Goal: Task Accomplishment & Management: Manage account settings

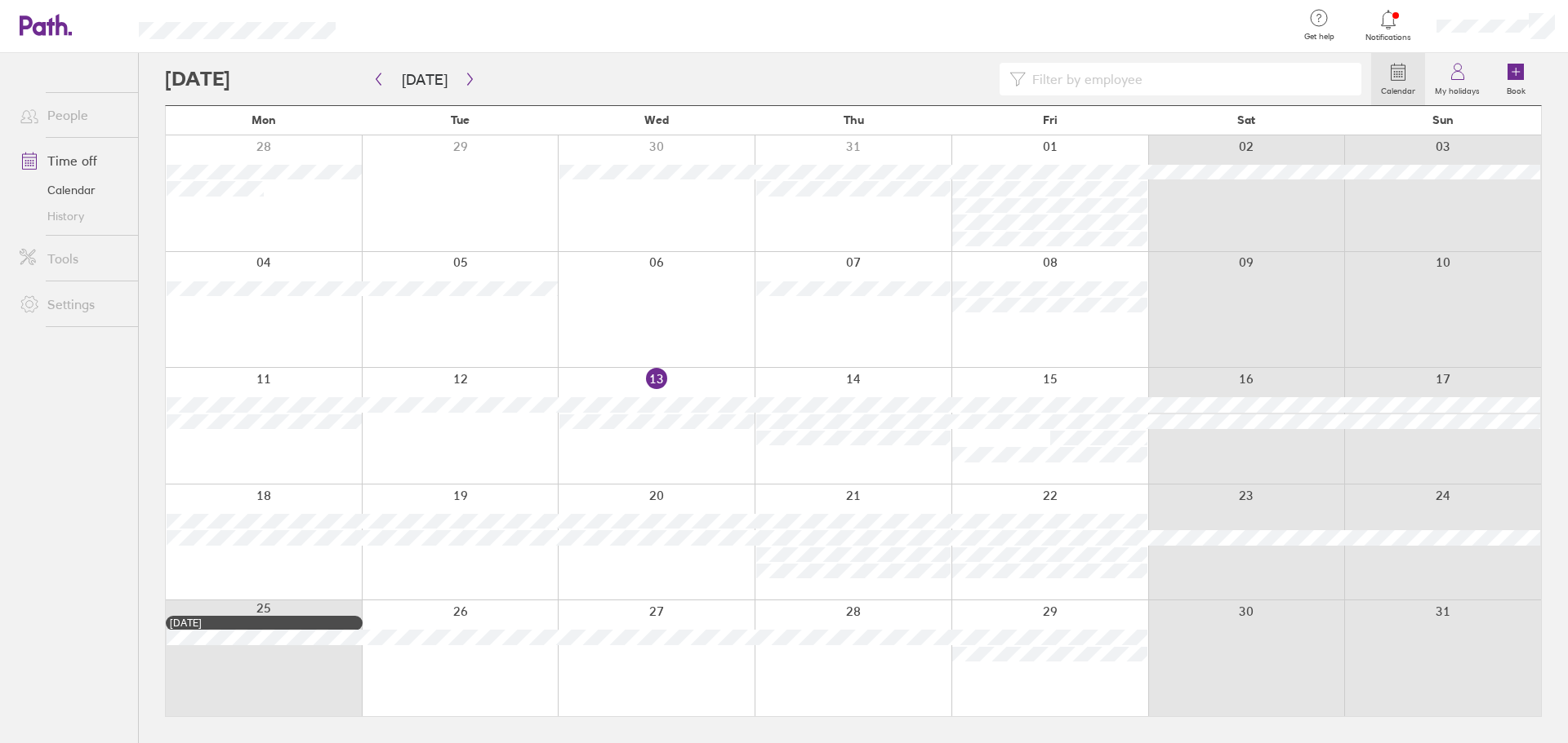
click at [1519, 12] on div at bounding box center [1495, 26] width 145 height 52
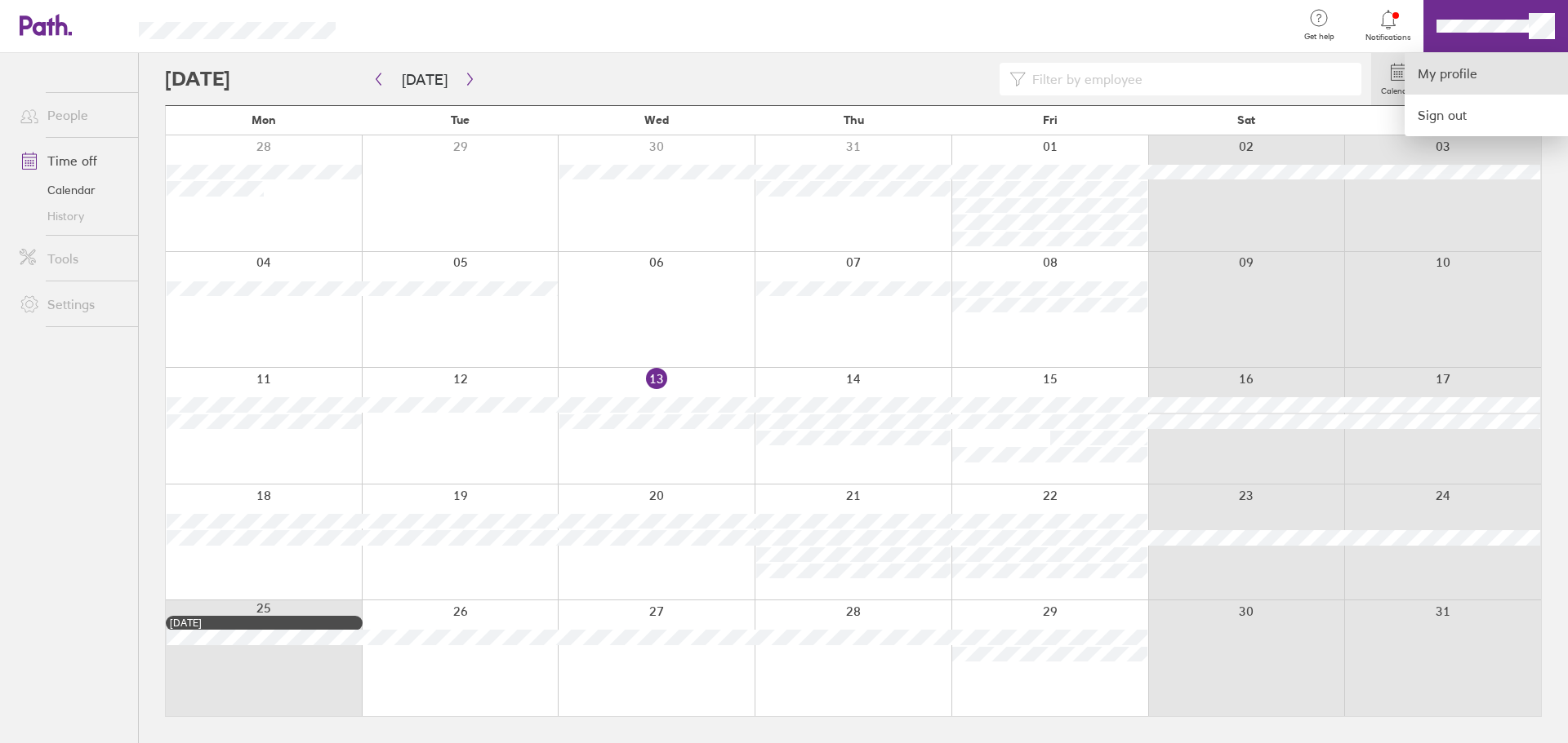
click at [1446, 64] on link "My profile" at bounding box center [1485, 74] width 163 height 41
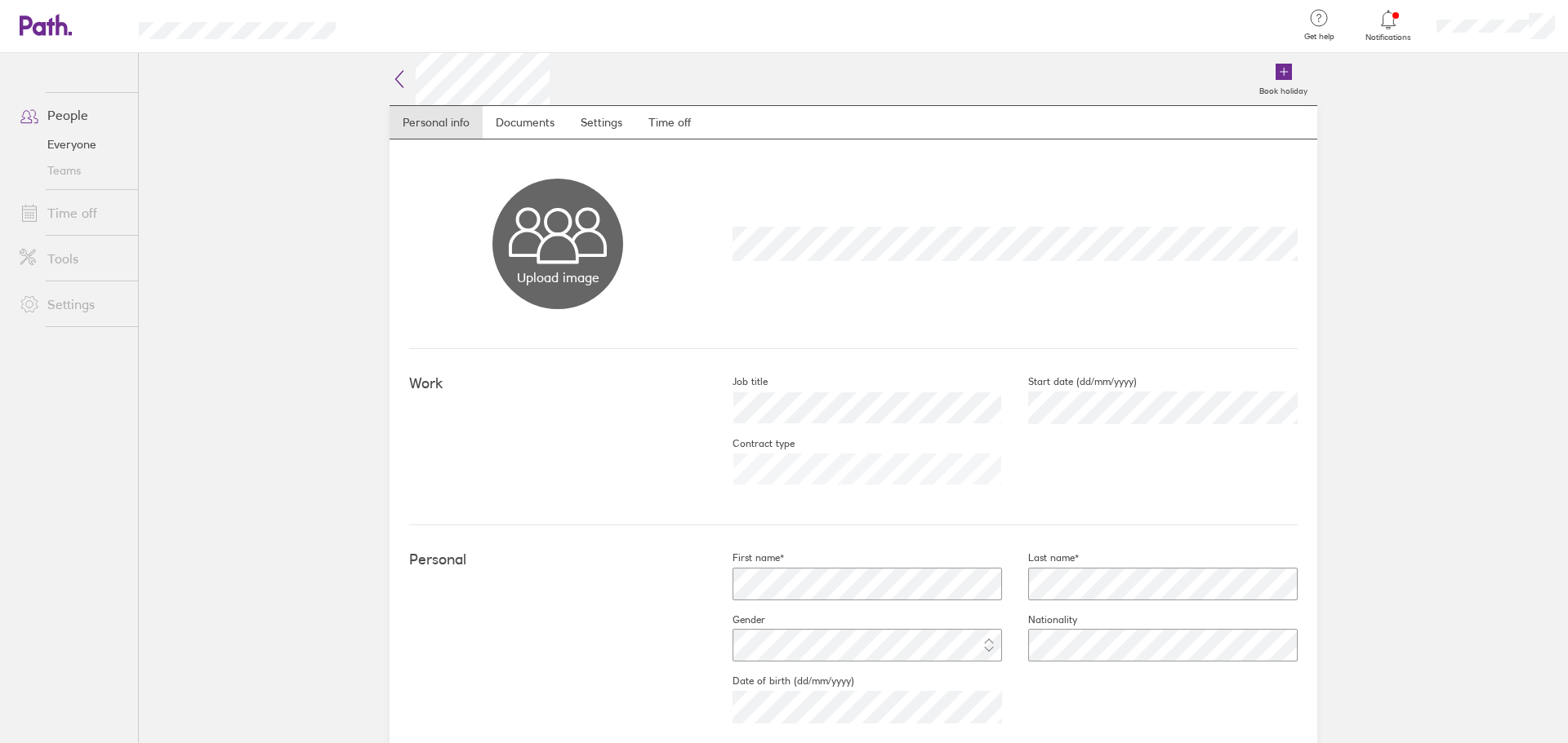
click at [68, 201] on link "Time off" at bounding box center [72, 212] width 131 height 32
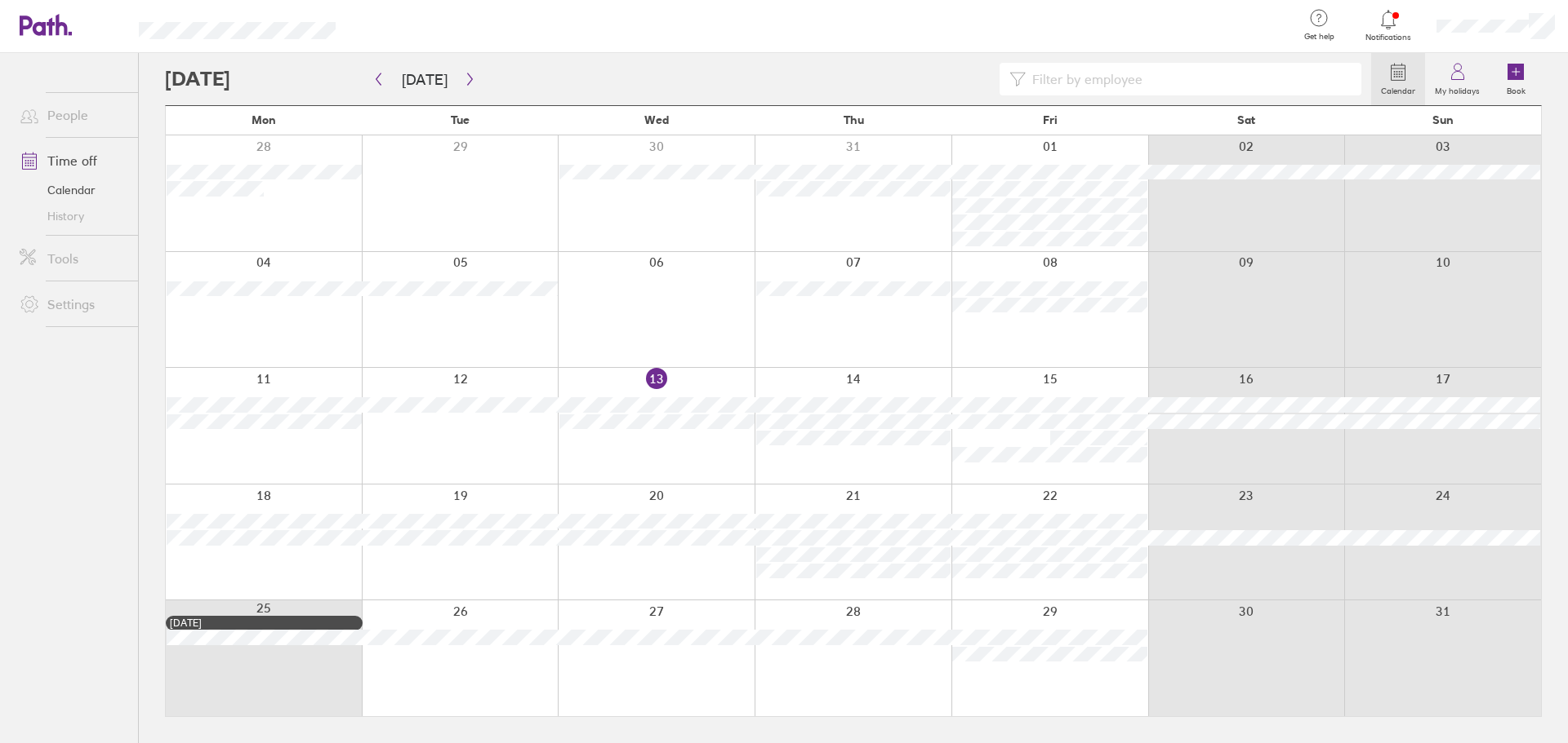
click at [1502, 46] on div at bounding box center [1495, 26] width 145 height 52
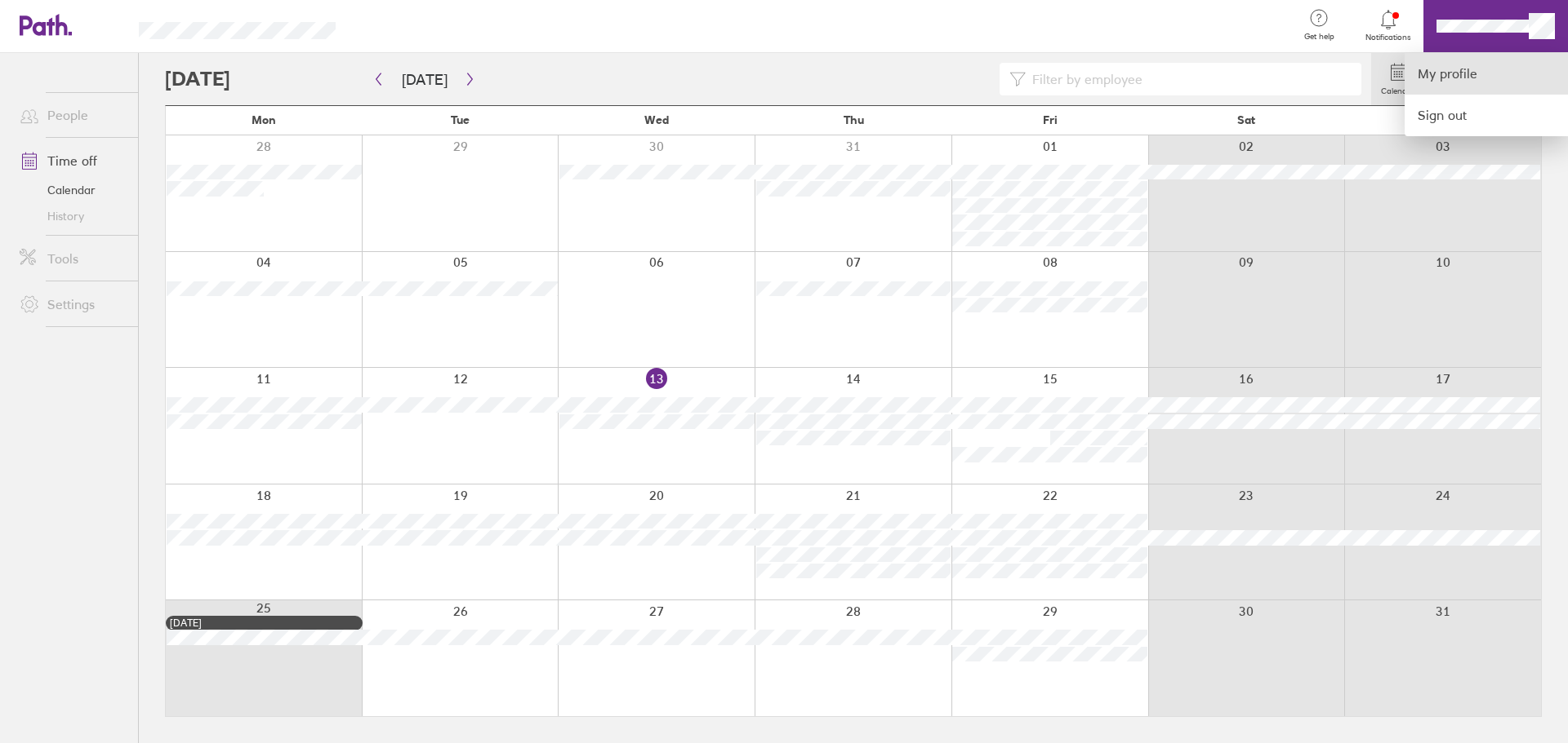
click at [1485, 77] on link "My profile" at bounding box center [1485, 74] width 163 height 41
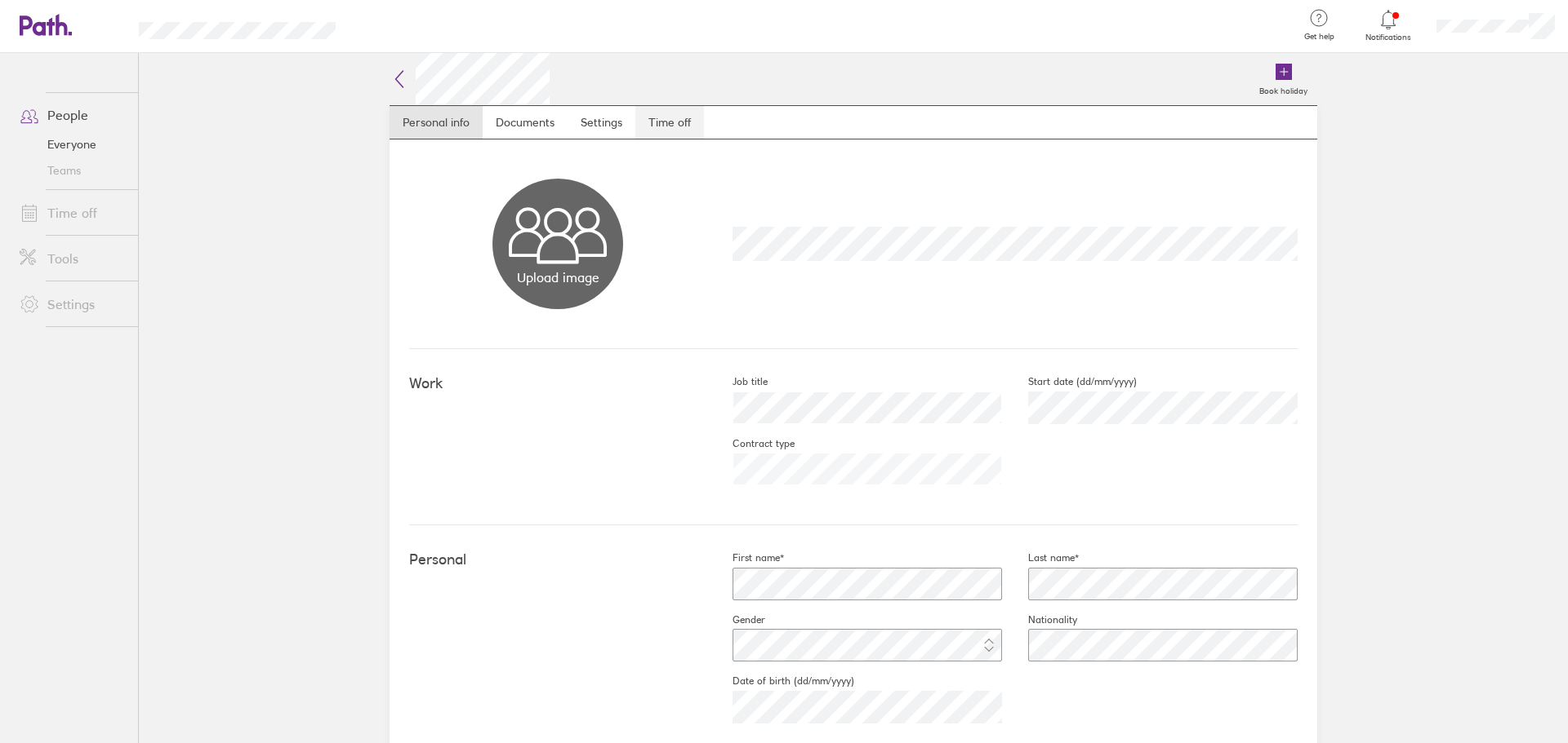
click at [670, 120] on link "Time off" at bounding box center [669, 121] width 69 height 32
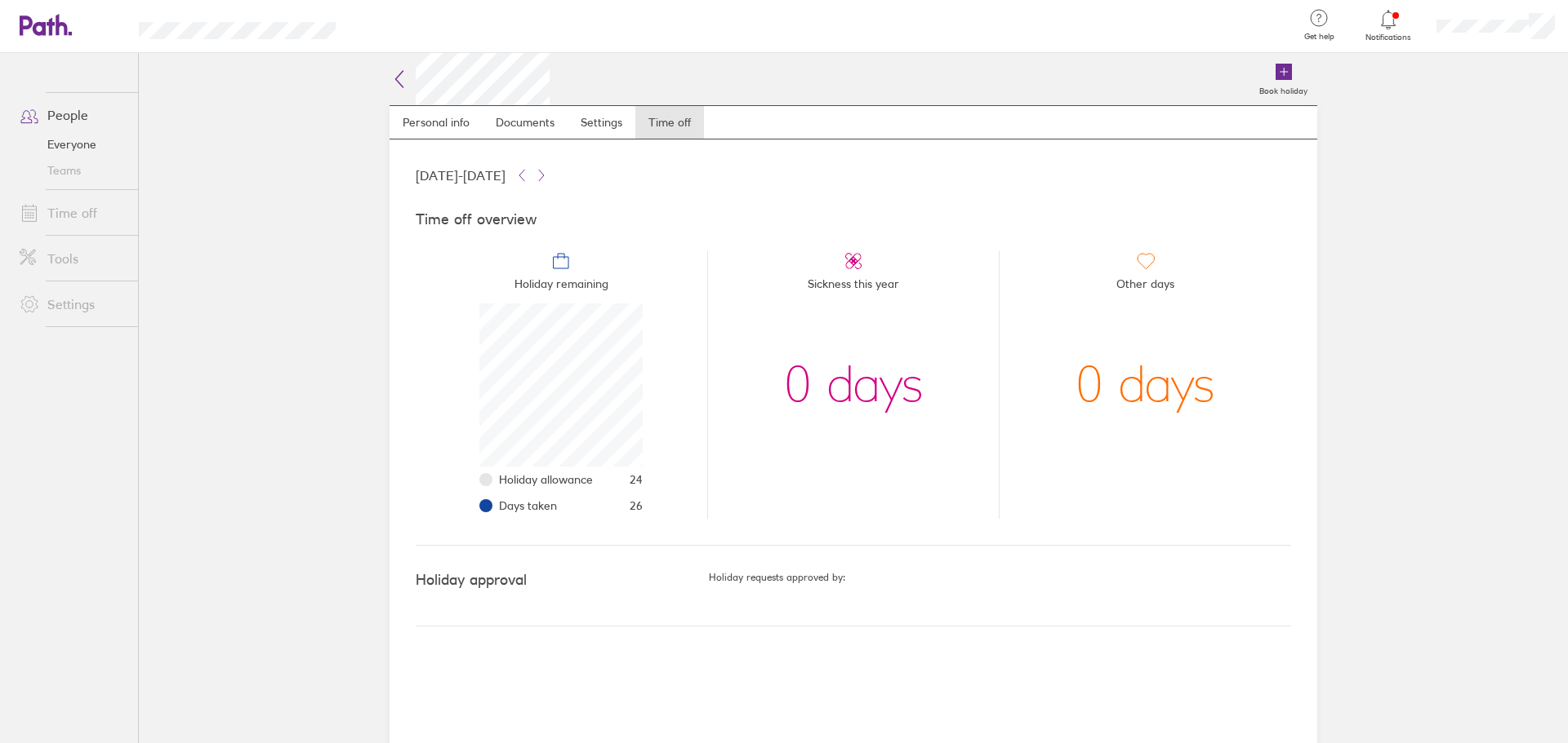
scroll to position [163, 163]
click at [1384, 19] on icon at bounding box center [1389, 20] width 20 height 20
